Goal: Task Accomplishment & Management: Complete application form

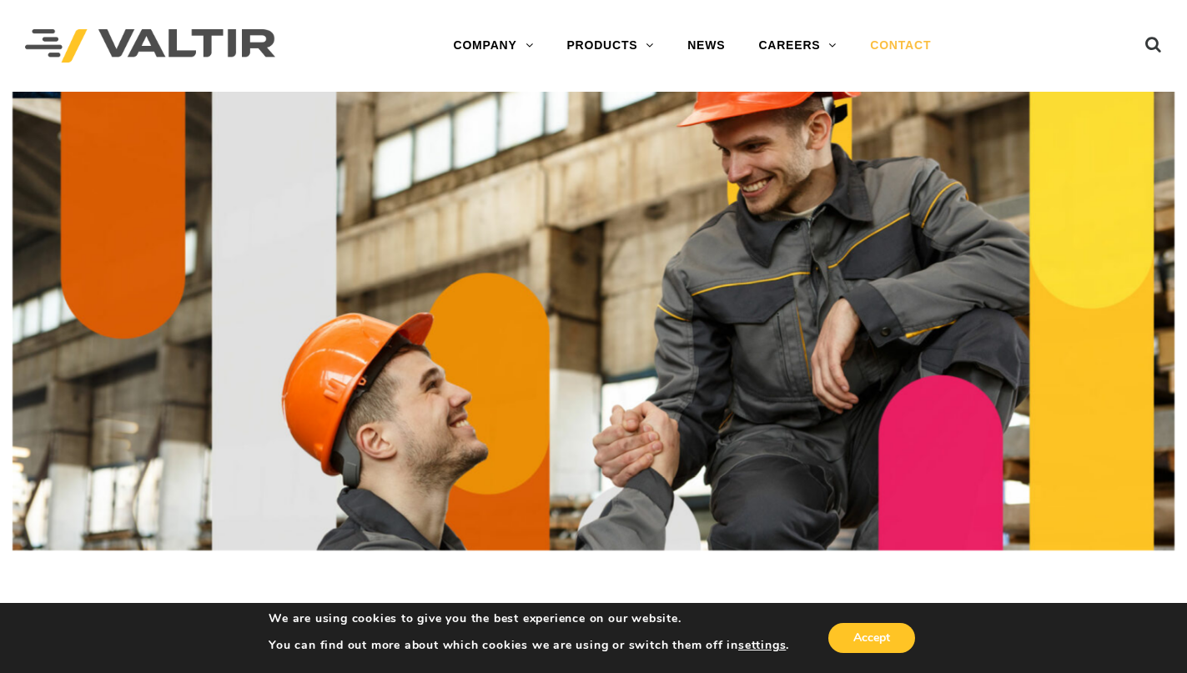
click at [900, 37] on link "CONTACT" at bounding box center [901, 45] width 94 height 33
click at [888, 641] on button "Accept" at bounding box center [872, 638] width 87 height 30
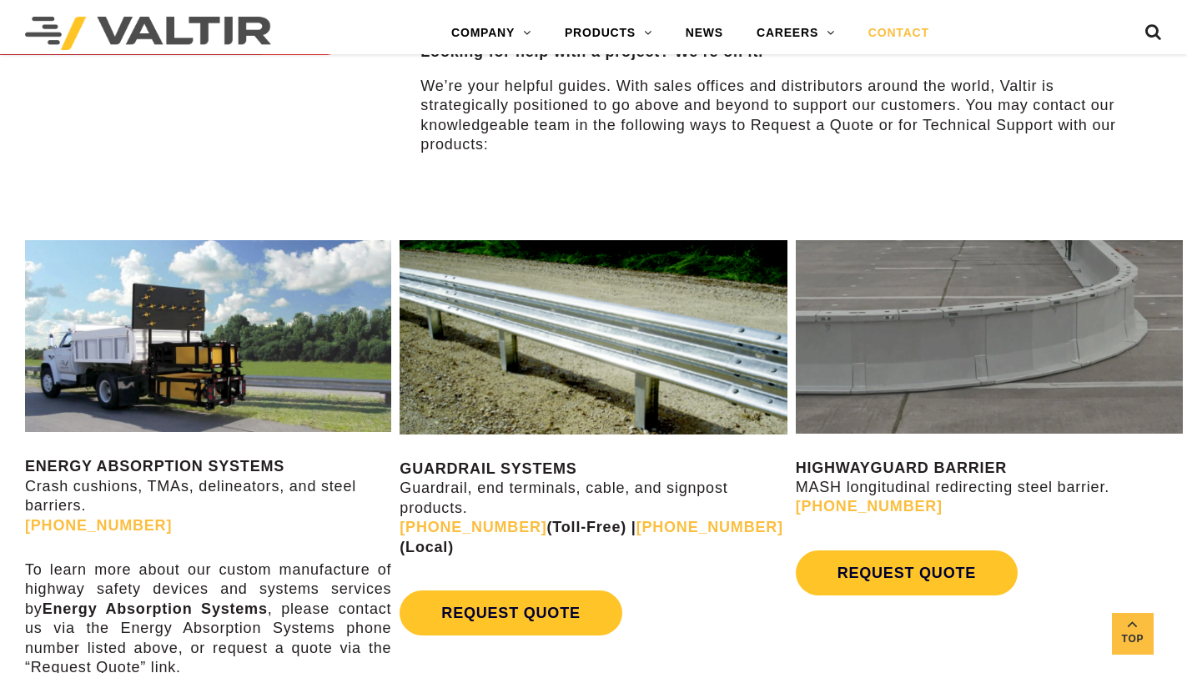
scroll to position [834, 0]
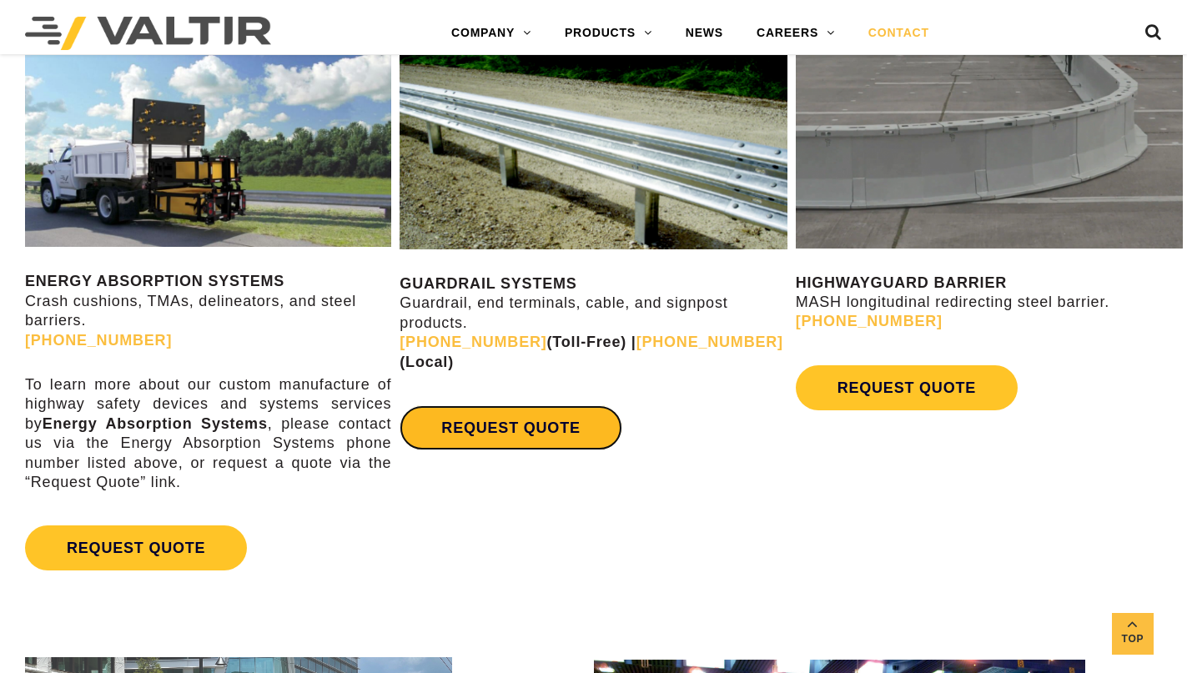
click at [519, 414] on link "REQUEST QUOTE" at bounding box center [511, 428] width 222 height 45
